Goal: Find specific page/section

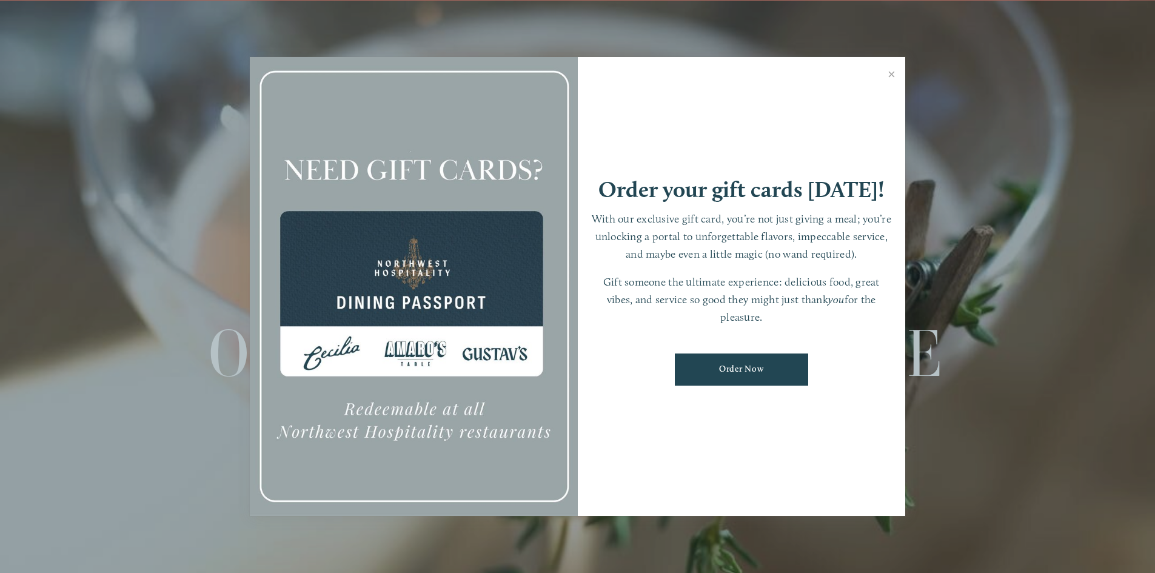
scroll to position [25, 0]
click at [891, 75] on link "Close" at bounding box center [892, 76] width 24 height 34
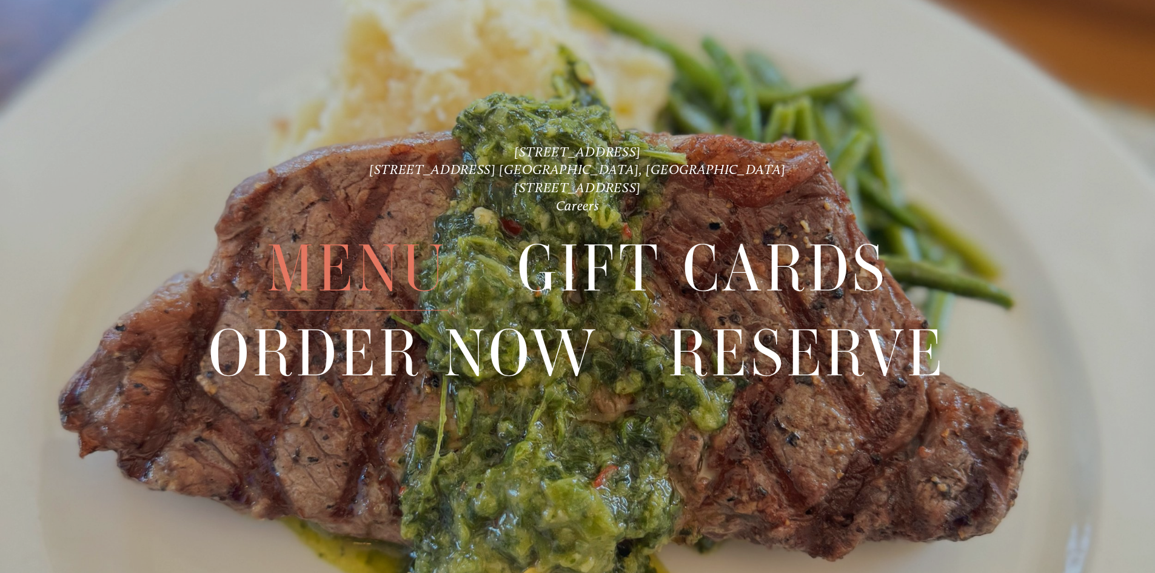
click at [393, 270] on span "Menu" at bounding box center [357, 269] width 181 height 84
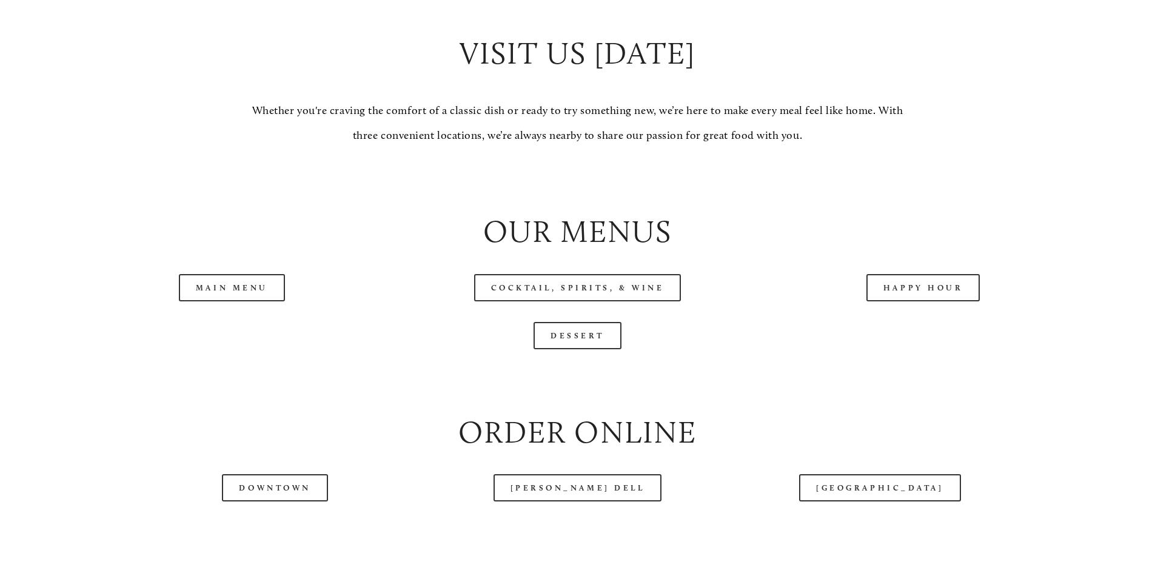
scroll to position [1334, 0]
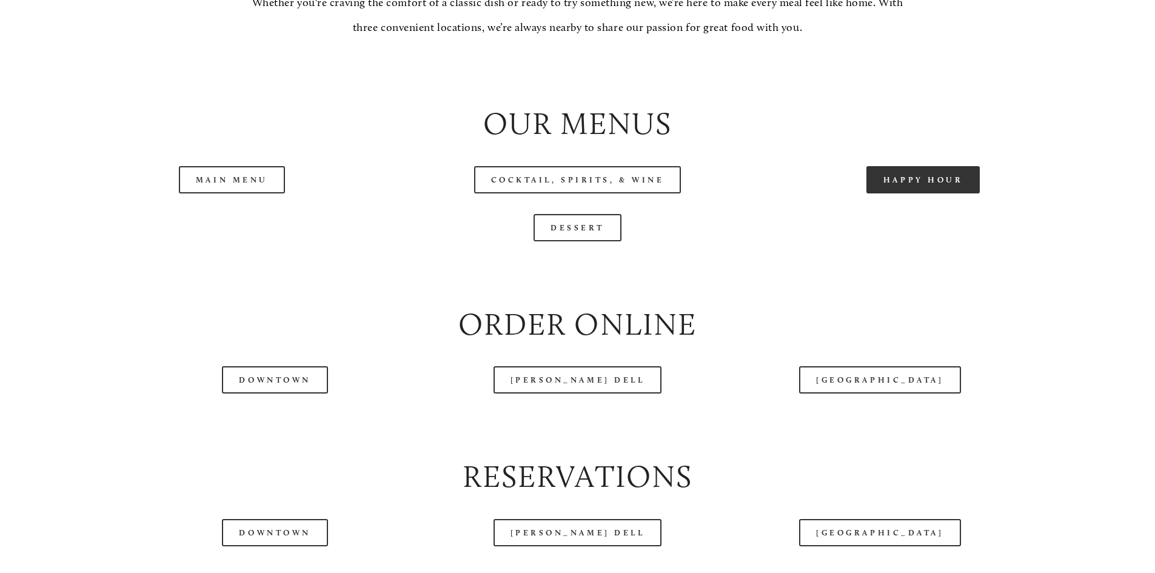
click at [936, 193] on link "Happy Hour" at bounding box center [923, 179] width 114 height 27
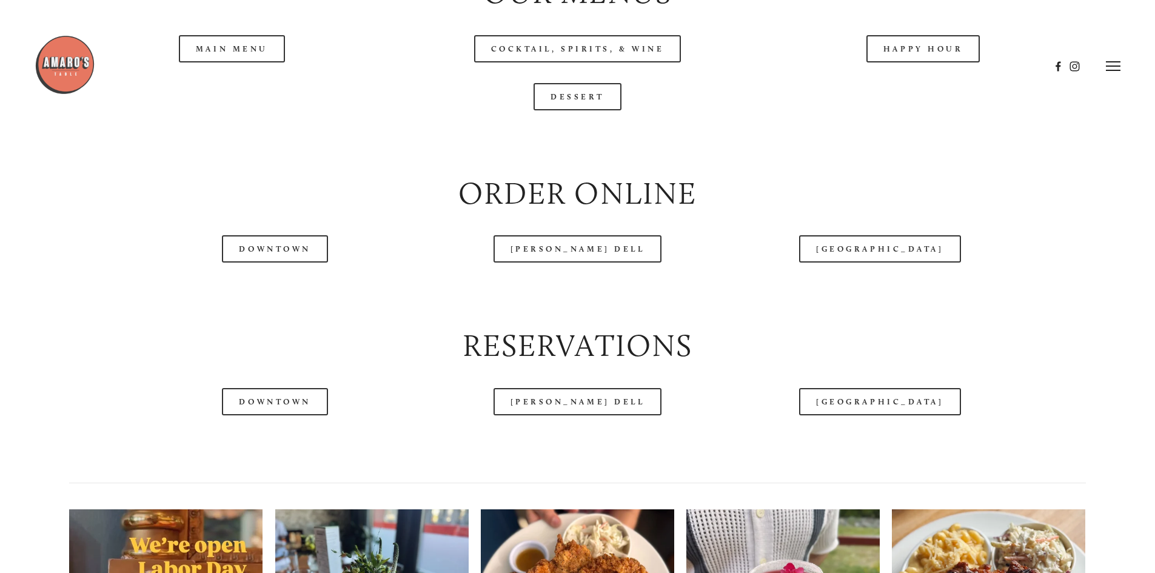
scroll to position [1455, 0]
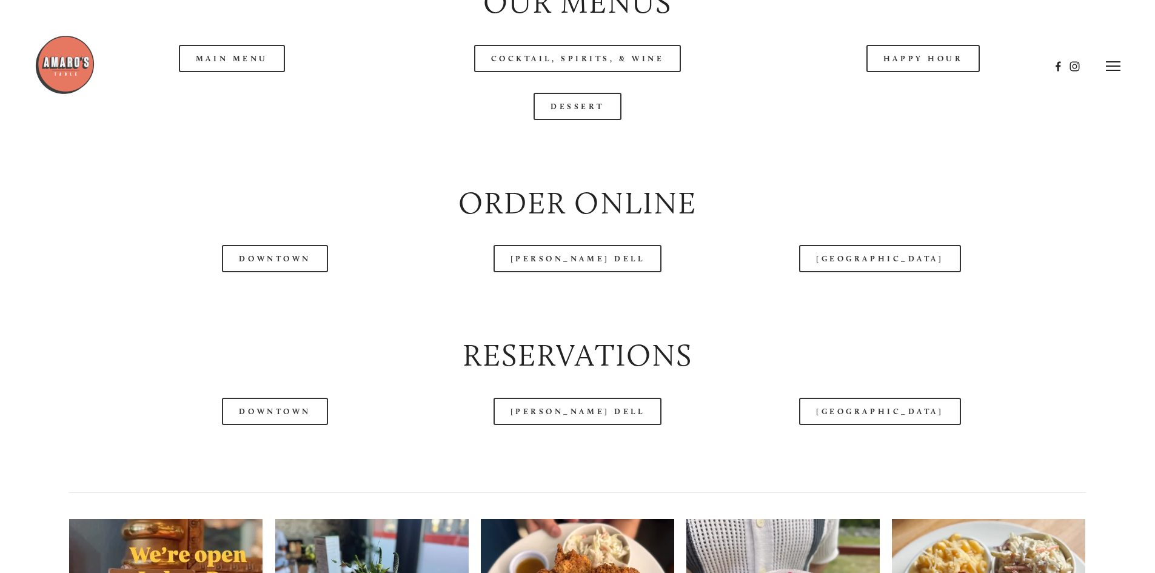
click at [232, 97] on div at bounding box center [543, 66] width 1016 height 63
click at [594, 120] on link "Dessert" at bounding box center [578, 106] width 88 height 27
click at [588, 272] on link "[PERSON_NAME] Dell" at bounding box center [578, 258] width 169 height 27
